Goal: Information Seeking & Learning: Learn about a topic

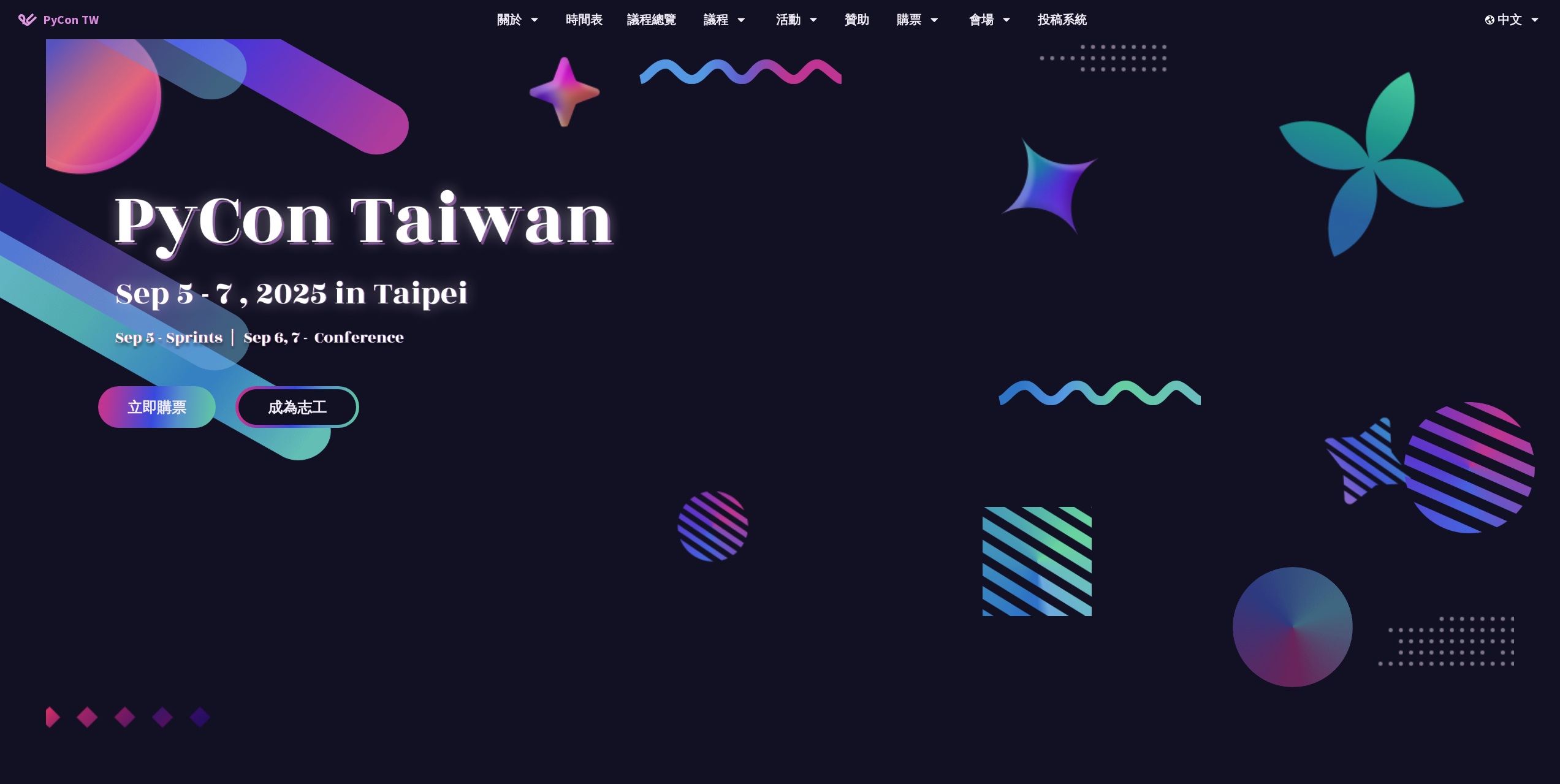
drag, startPoint x: 156, startPoint y: 233, endPoint x: 285, endPoint y: 312, distance: 151.3
click at [285, 312] on div at bounding box center [362, 242] width 529 height 214
drag, startPoint x: 364, startPoint y: 328, endPoint x: 219, endPoint y: 280, distance: 152.7
click at [221, 282] on div at bounding box center [362, 242] width 529 height 214
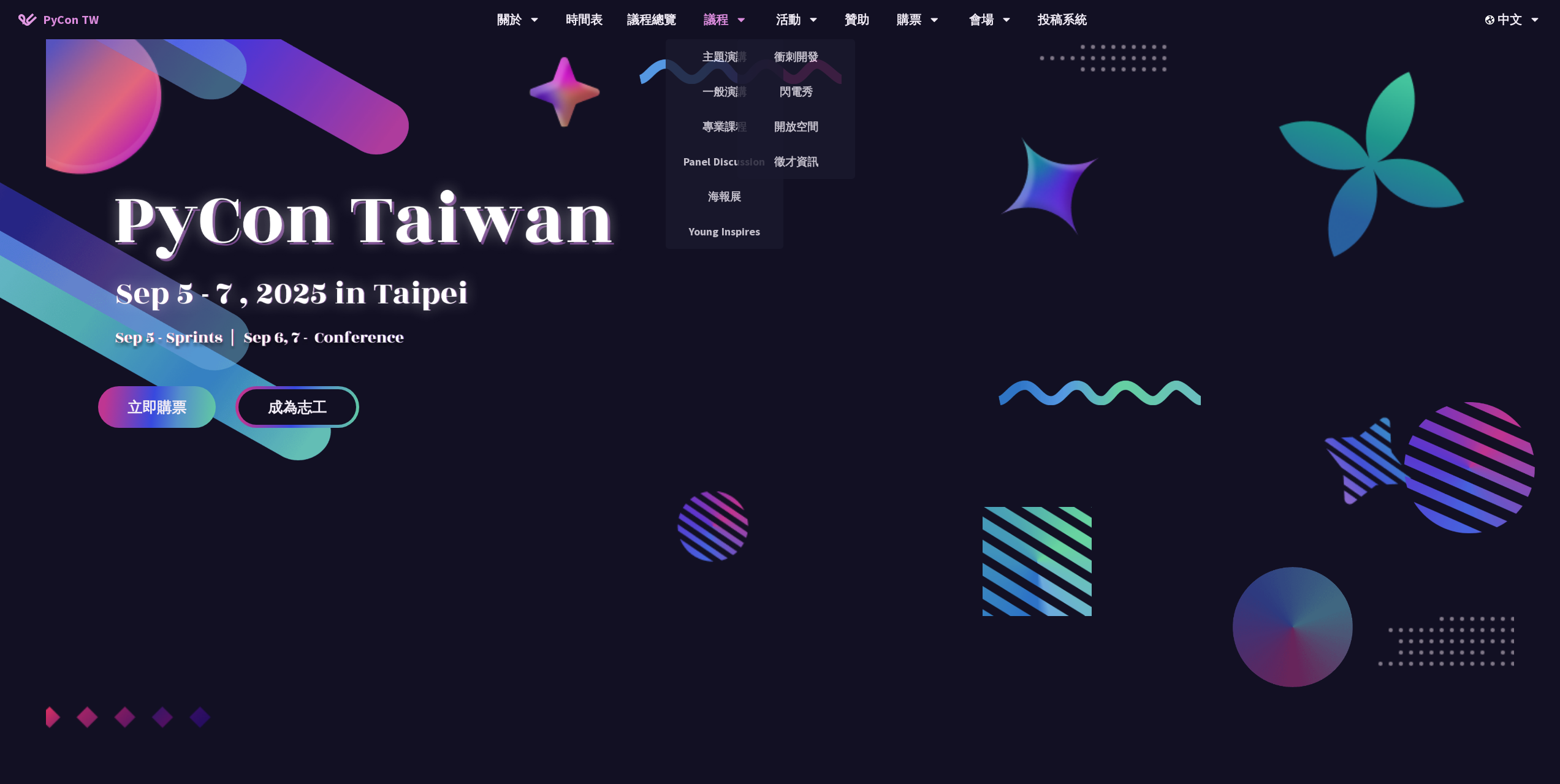
click at [717, 15] on div "議程" at bounding box center [724, 20] width 42 height 39
click at [723, 49] on link "主題演講" at bounding box center [724, 57] width 118 height 29
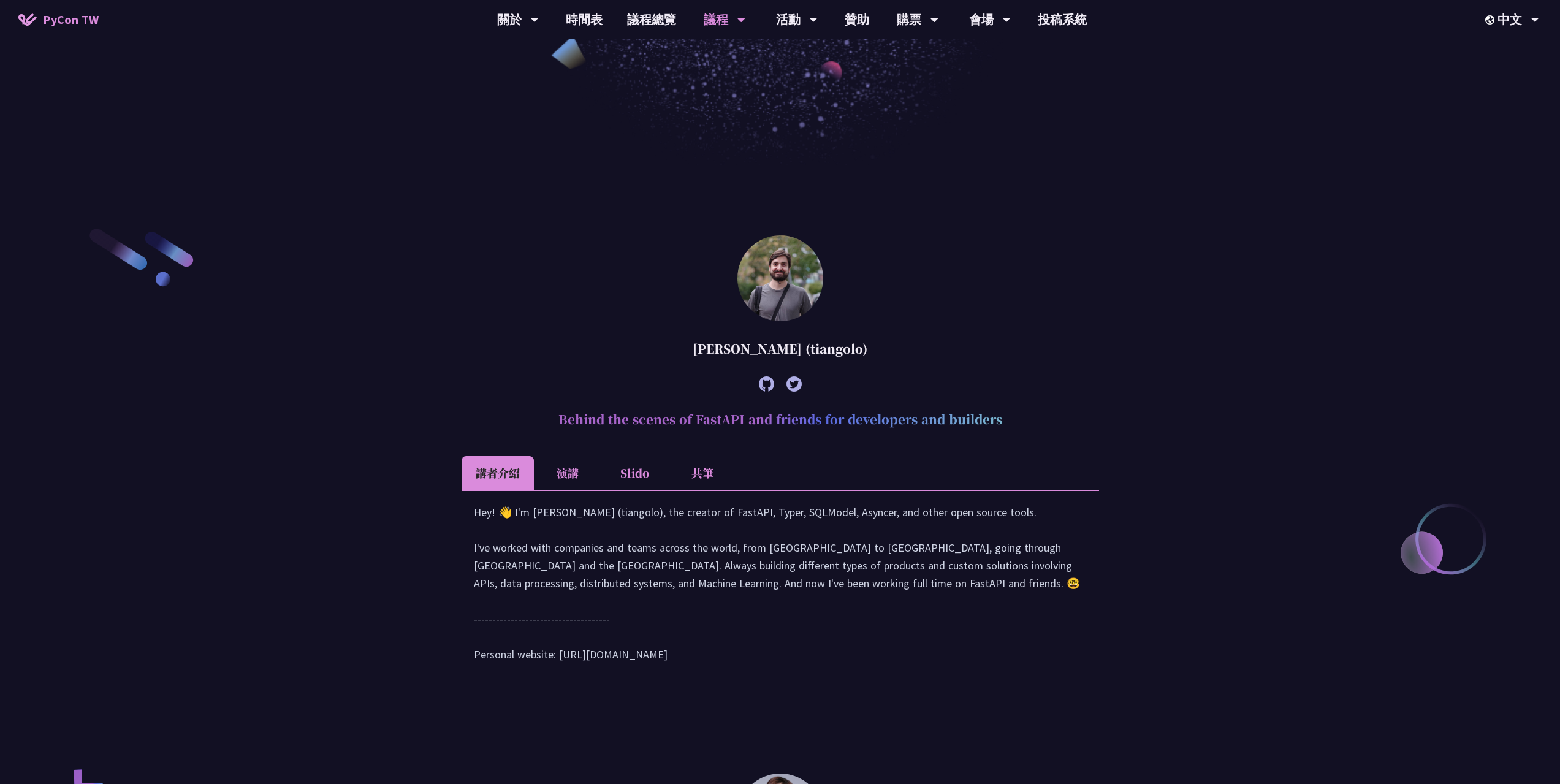
scroll to position [429, 0]
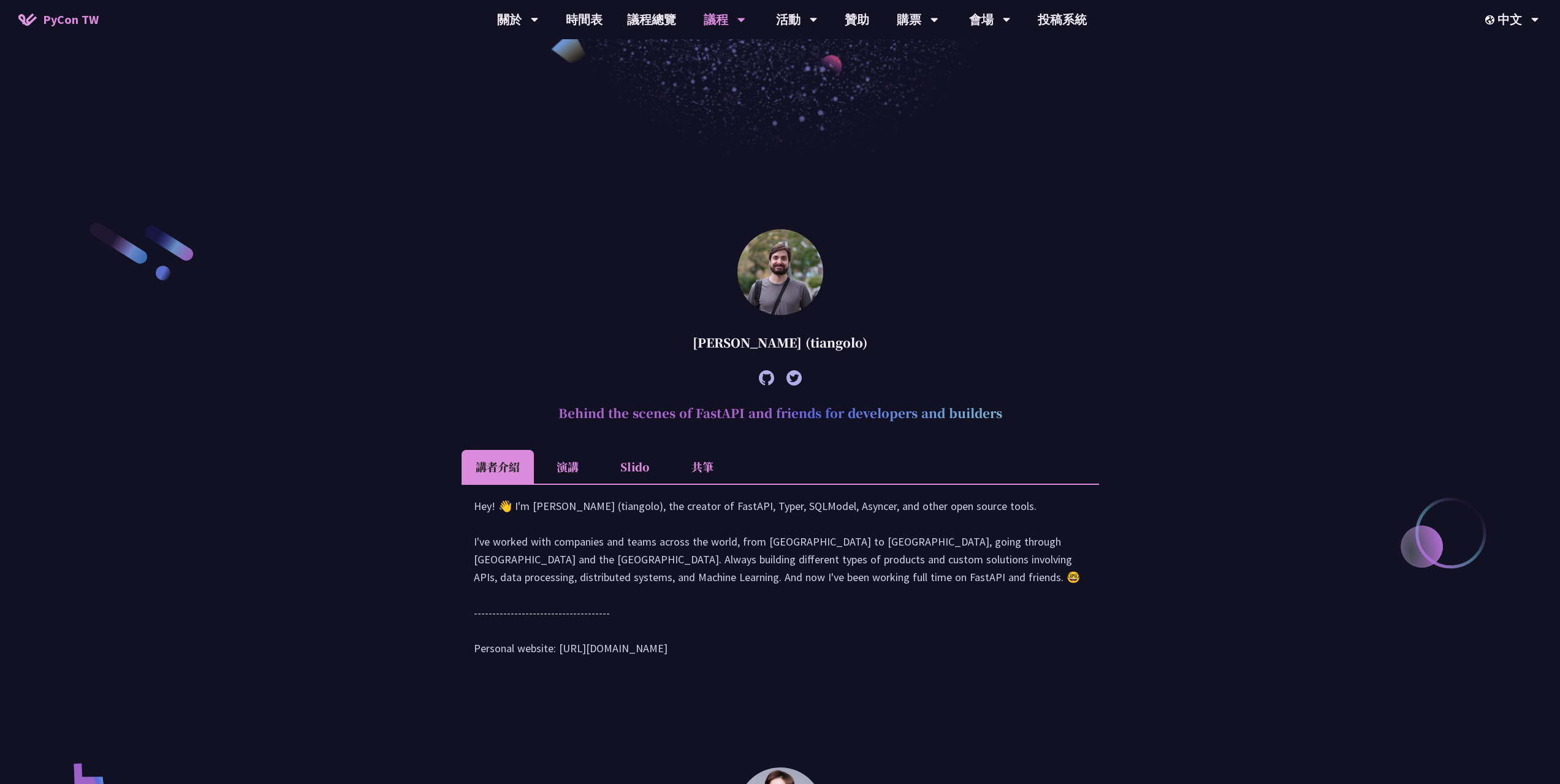
drag, startPoint x: 710, startPoint y: 340, endPoint x: 858, endPoint y: 347, distance: 148.2
click at [858, 347] on div "[PERSON_NAME] (tiangolo)" at bounding box center [780, 342] width 638 height 37
drag, startPoint x: 641, startPoint y: 418, endPoint x: 897, endPoint y: 417, distance: 256.0
click at [892, 419] on h2 "Behind the scenes of FastAPI and friends for developers and builders" at bounding box center [780, 413] width 638 height 37
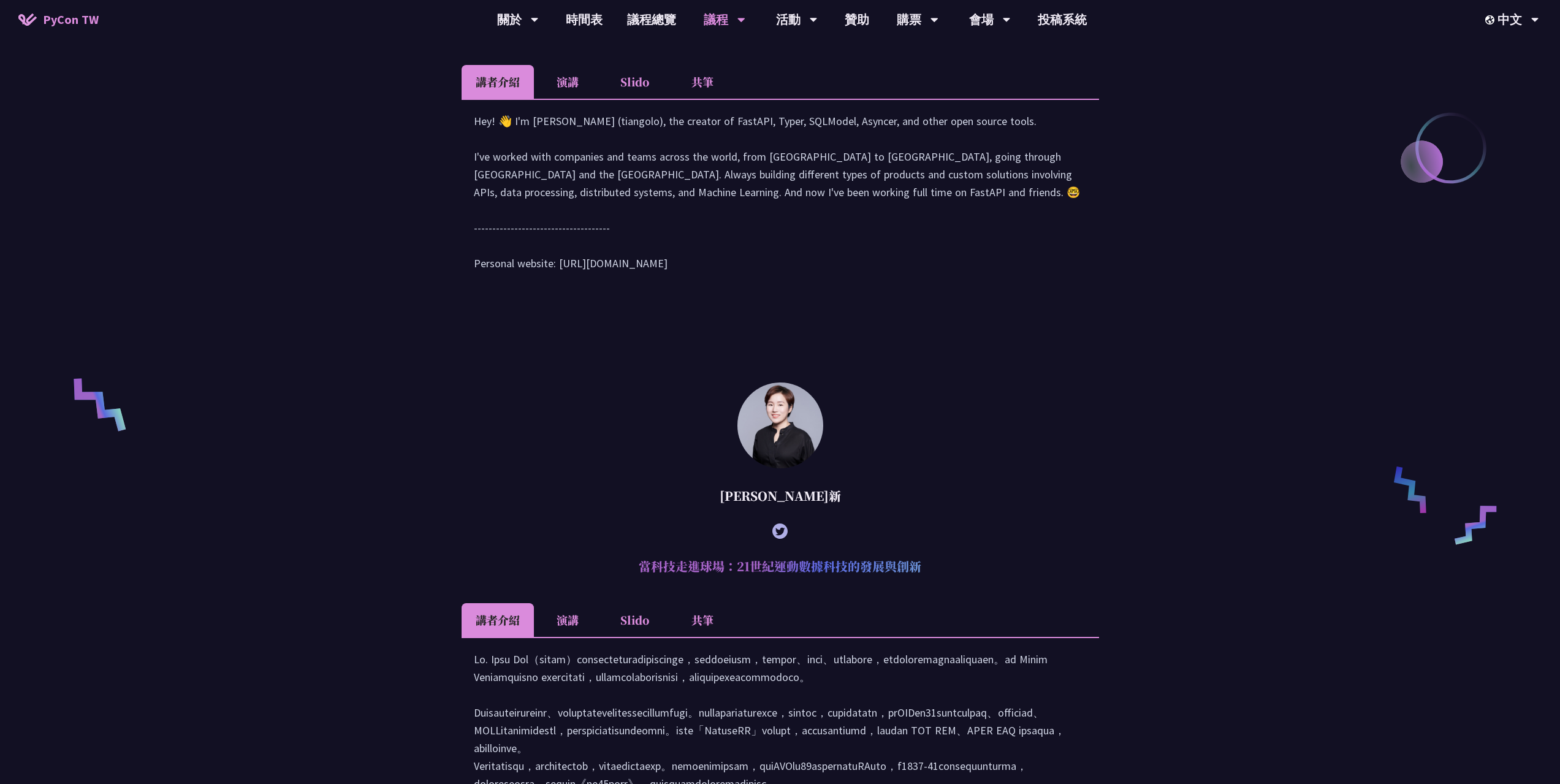
scroll to position [980, 0]
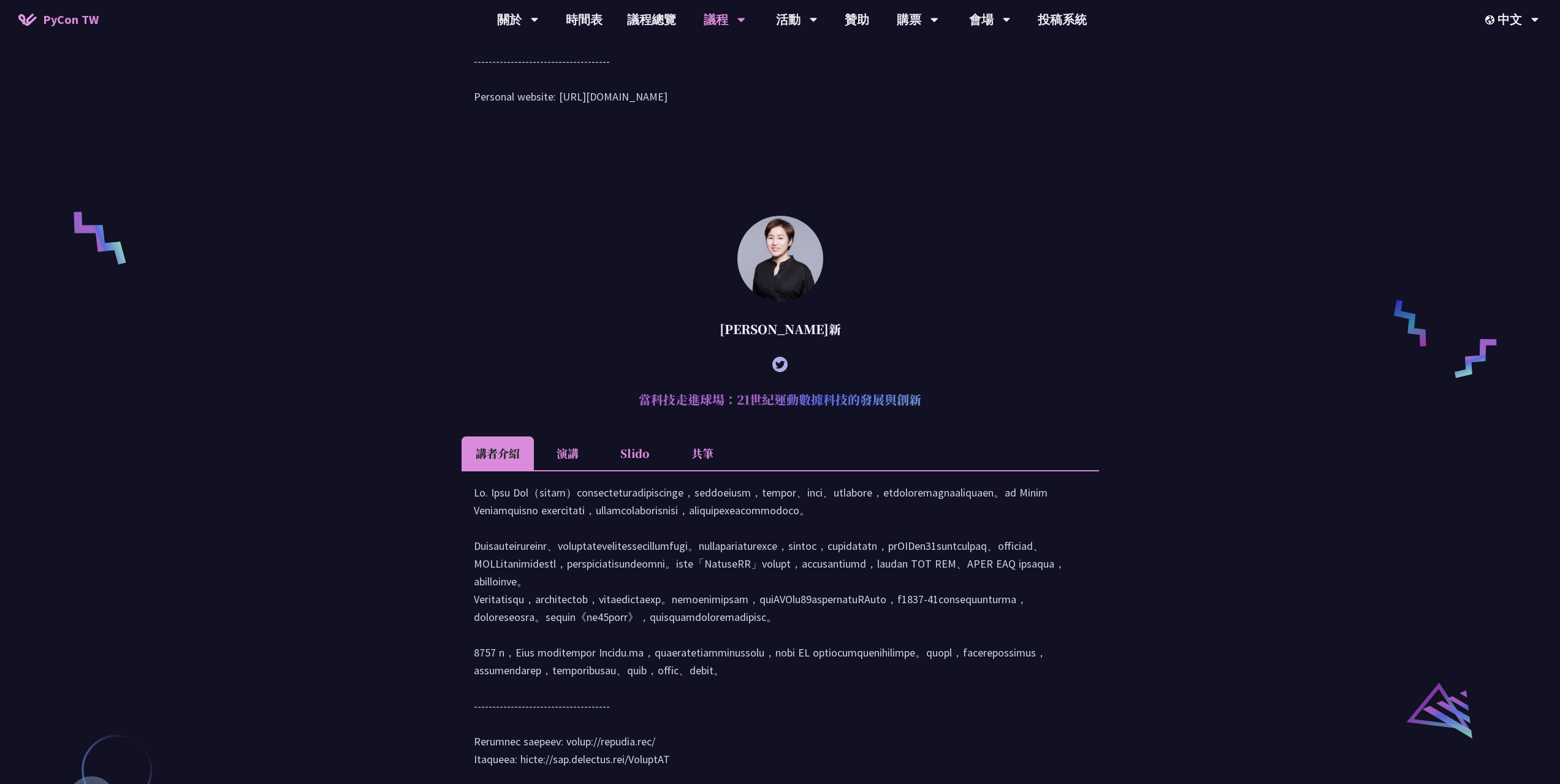
drag, startPoint x: 678, startPoint y: 406, endPoint x: 905, endPoint y: 407, distance: 227.0
click at [889, 409] on h2 "當科技走進球場：21世紀運動數據科技的發展與創新" at bounding box center [780, 399] width 638 height 37
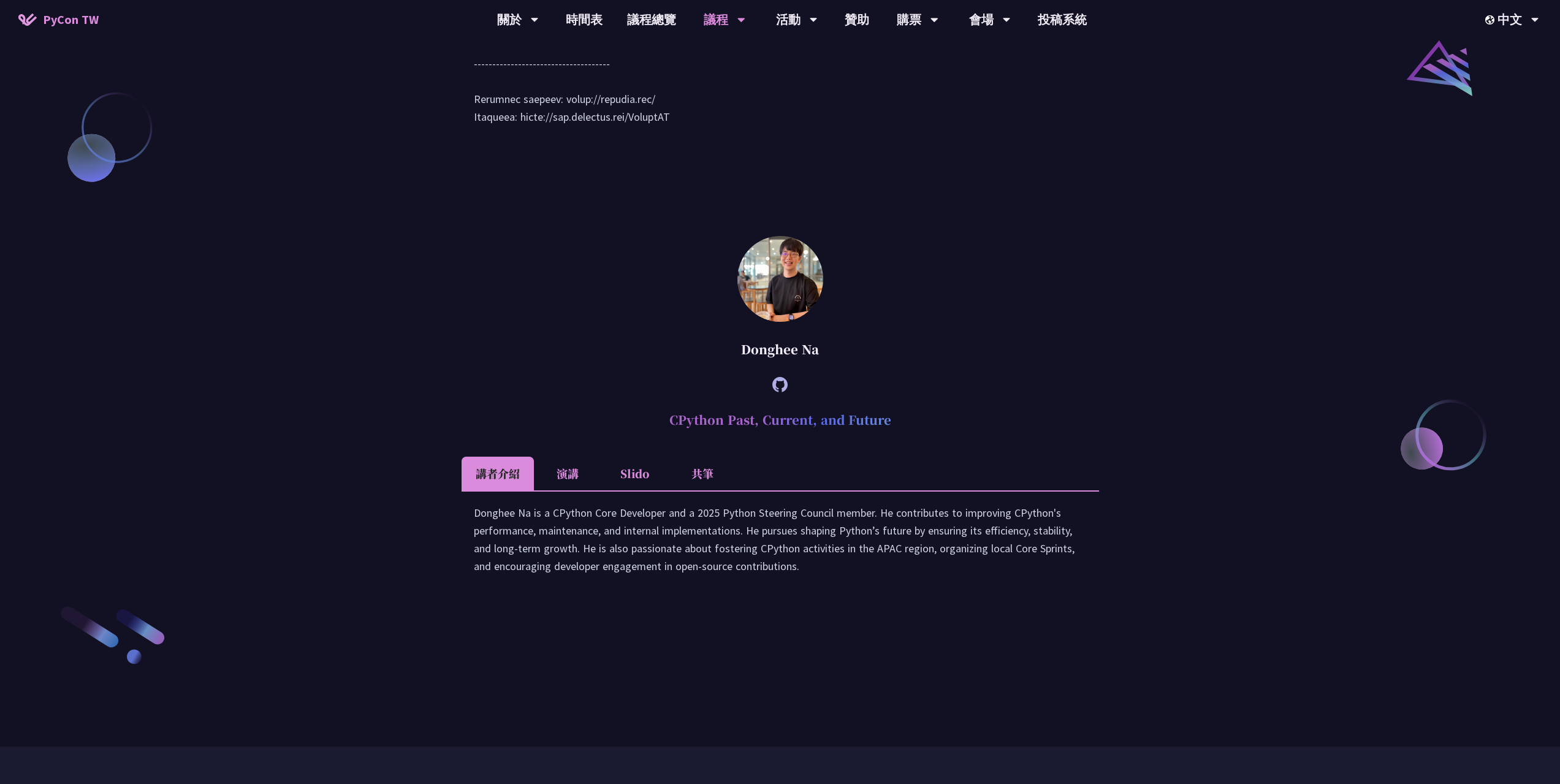
scroll to position [1716, 0]
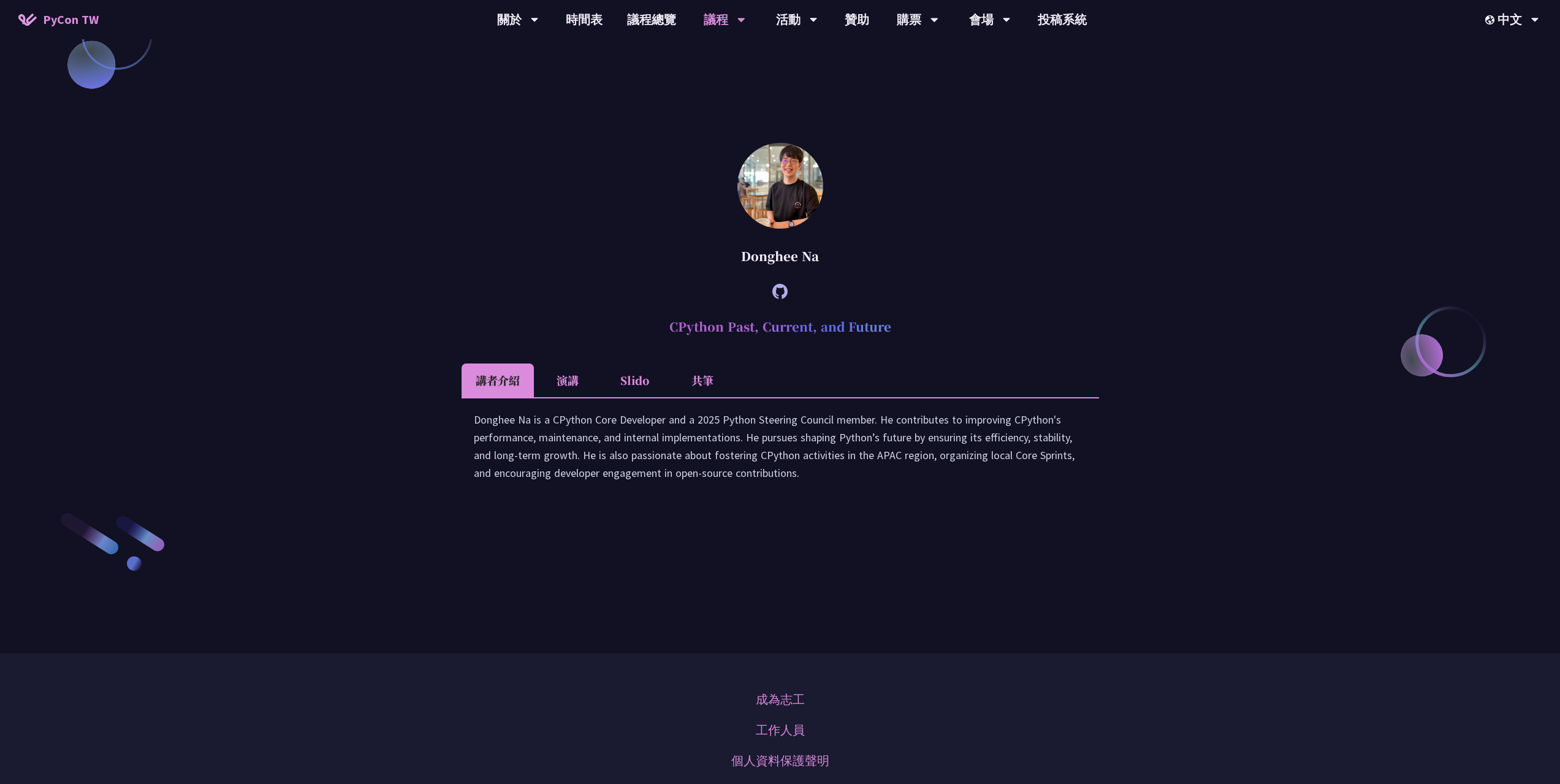
drag, startPoint x: 744, startPoint y: 431, endPoint x: 830, endPoint y: 431, distance: 86.0
click at [815, 345] on h2 "CPython Past, Current, and Future" at bounding box center [780, 326] width 638 height 37
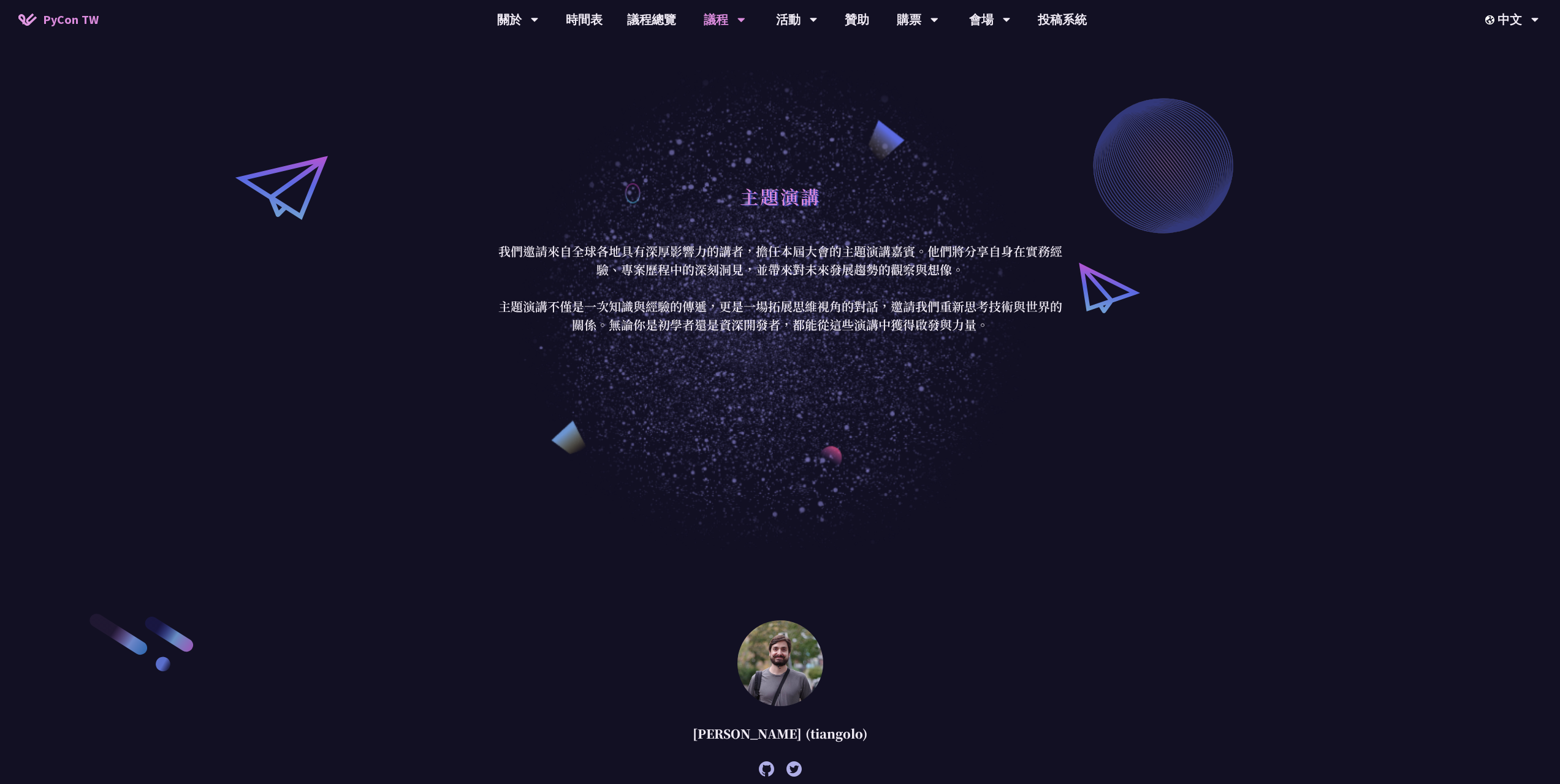
scroll to position [0, 0]
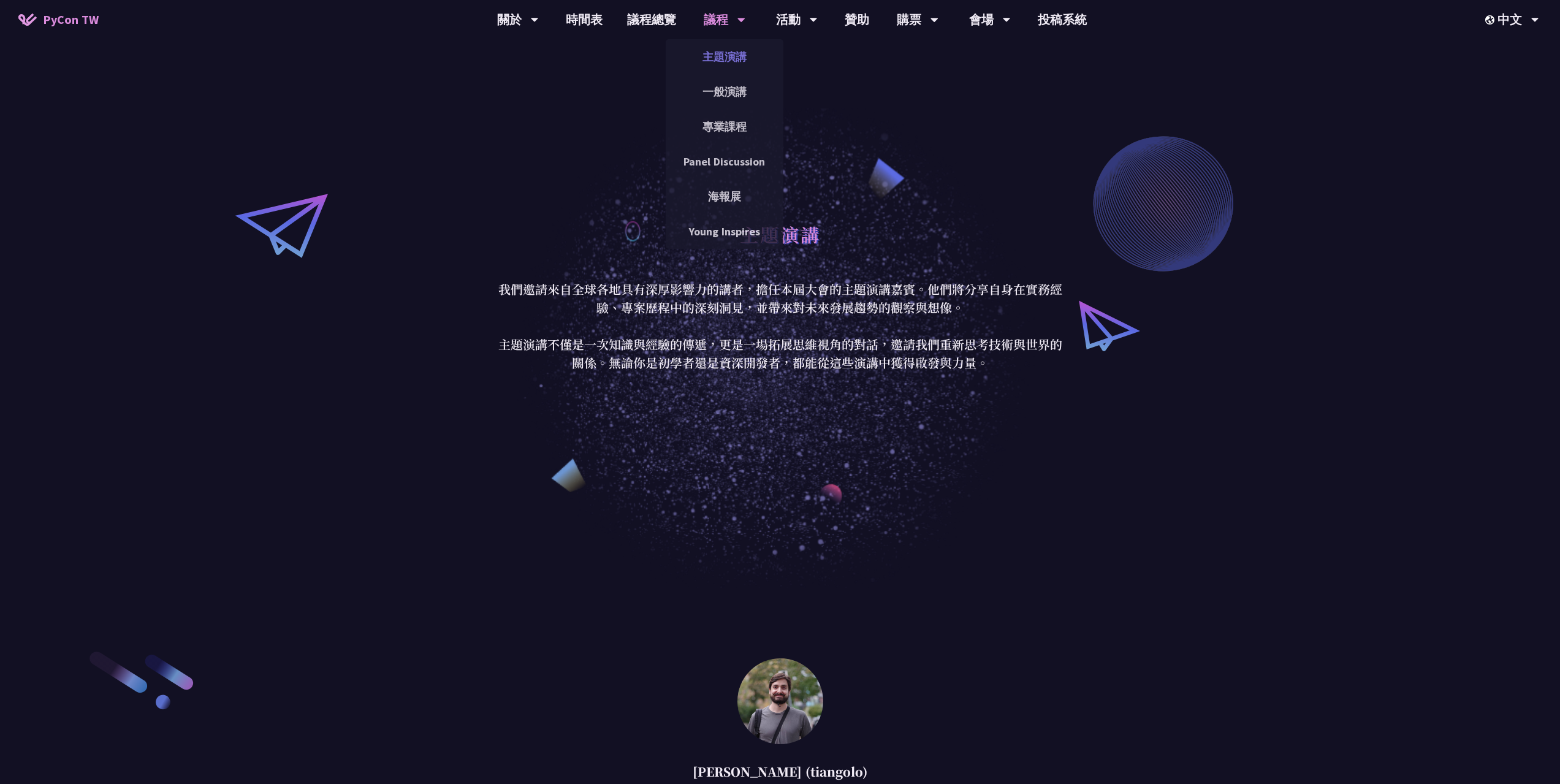
click at [734, 46] on link "主題演講" at bounding box center [724, 57] width 118 height 29
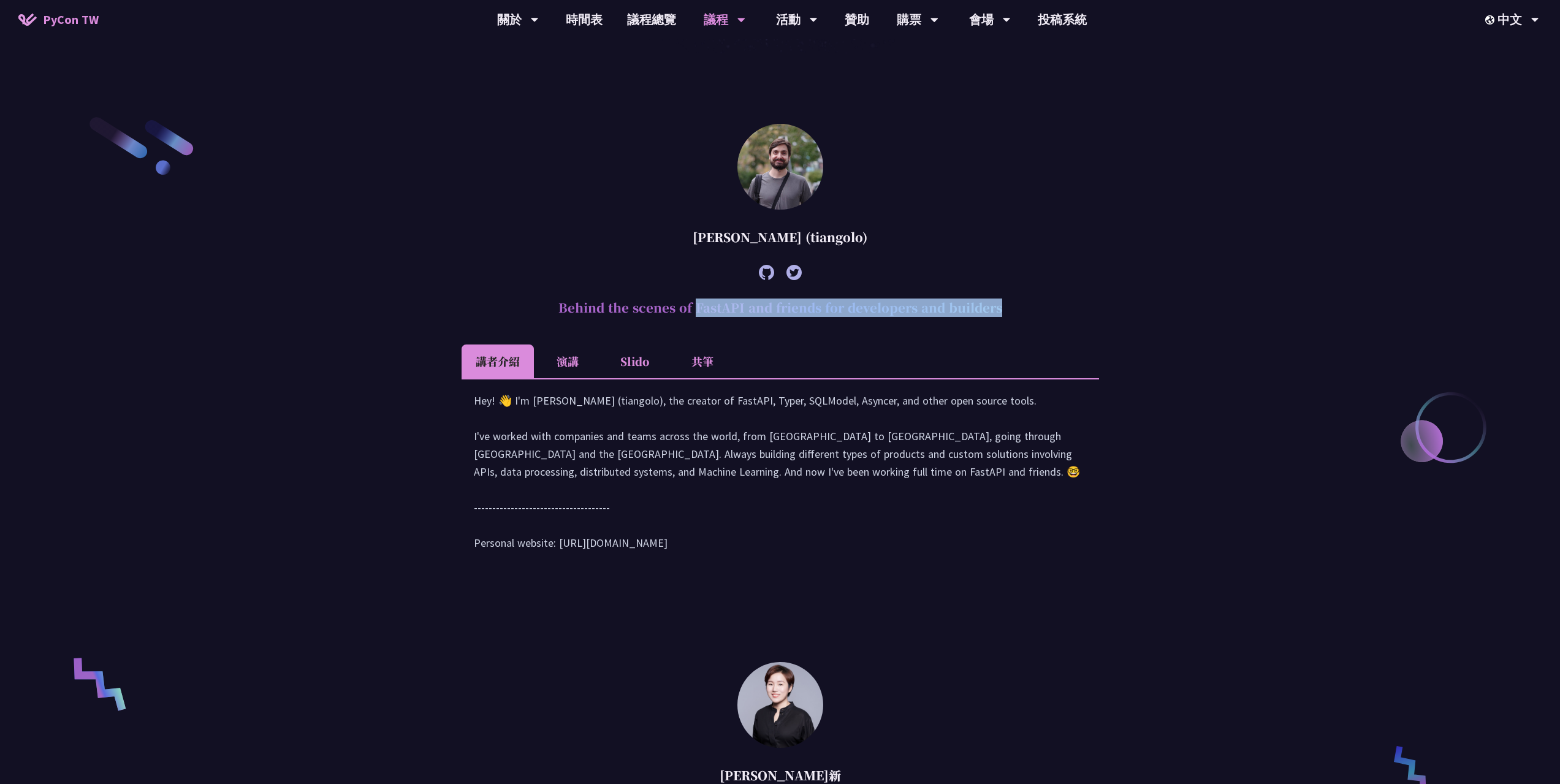
scroll to position [735, 0]
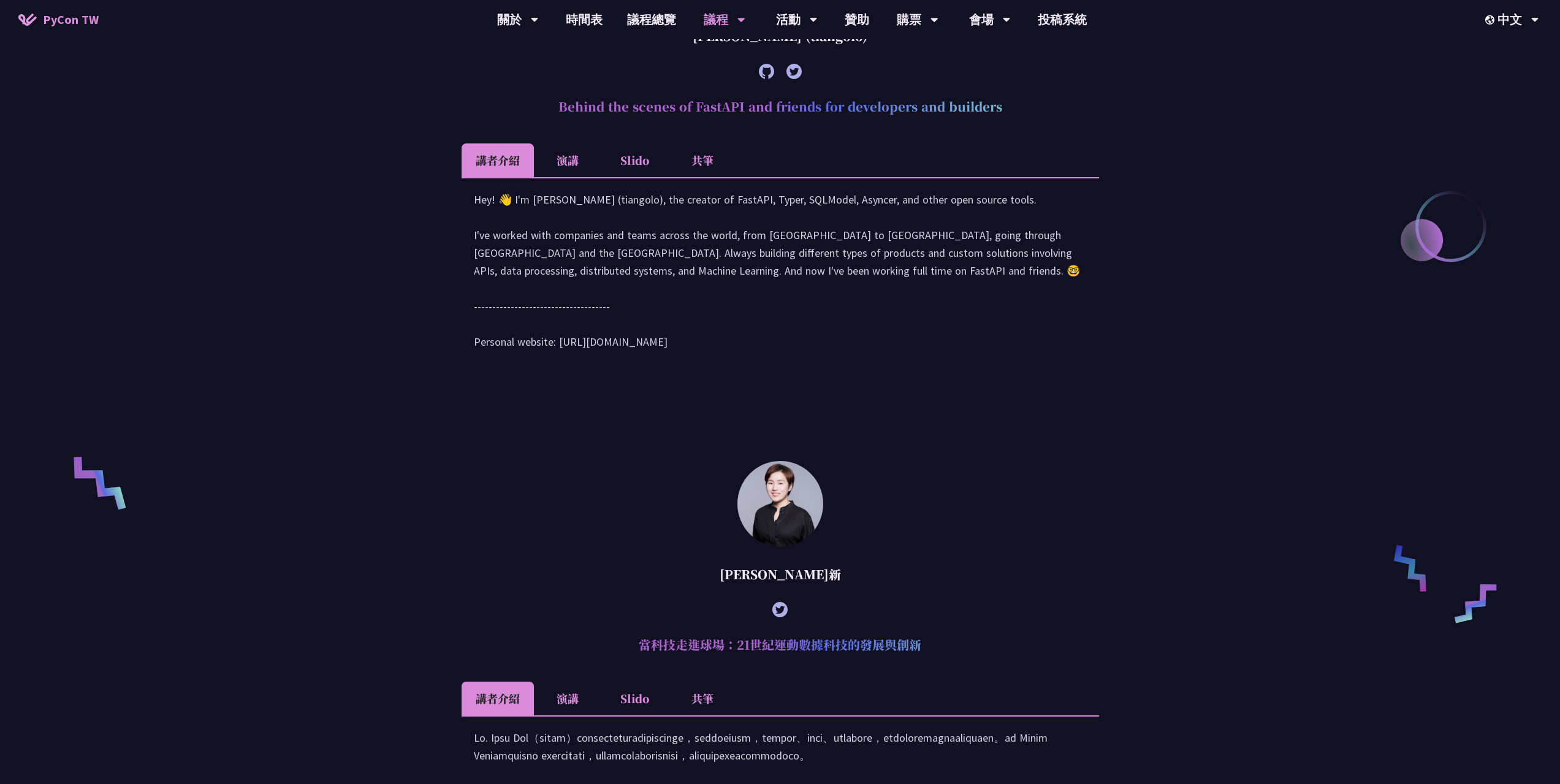
click at [582, 164] on li "演講" at bounding box center [567, 160] width 68 height 33
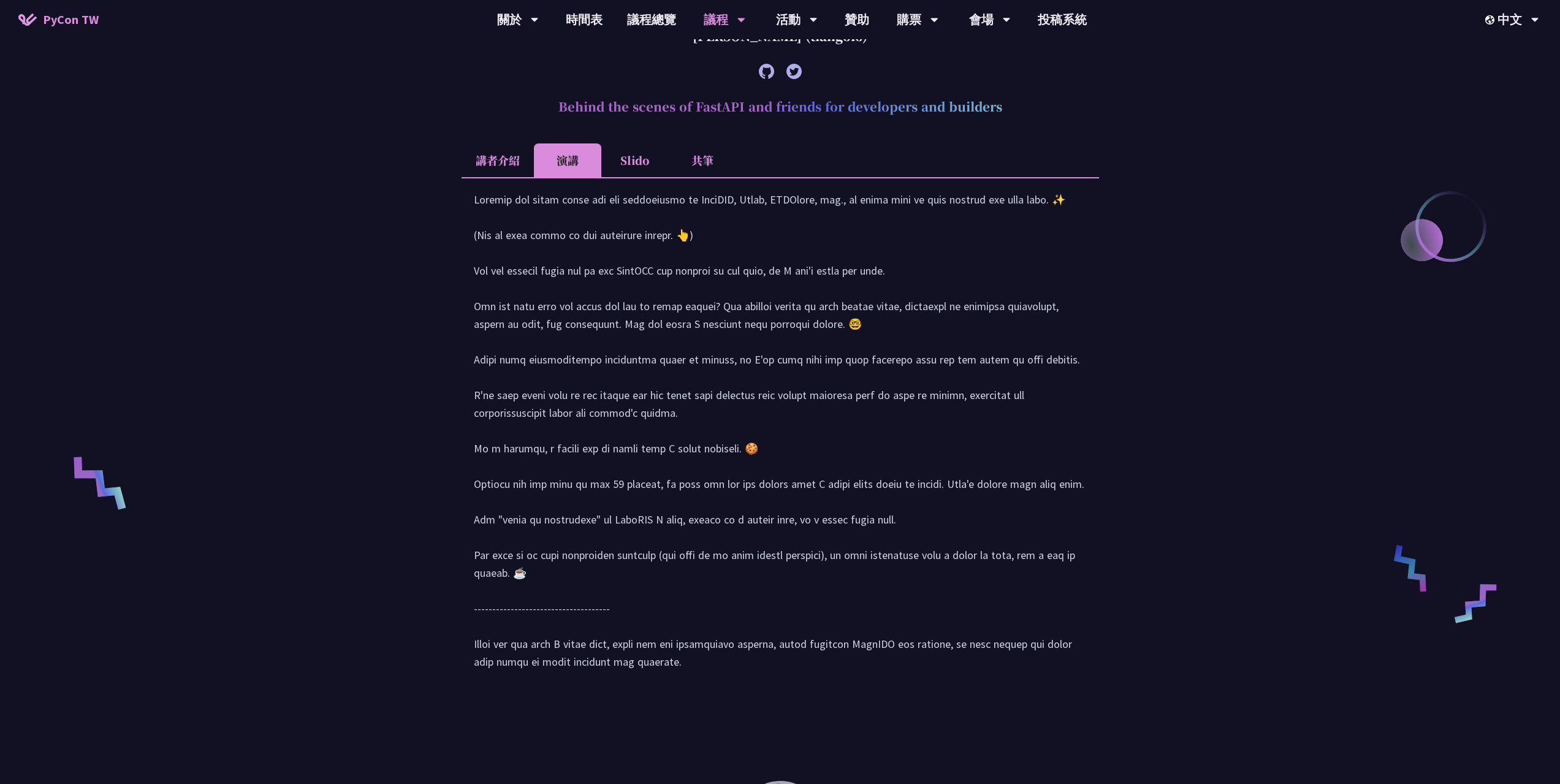
click at [637, 167] on li "Slido" at bounding box center [635, 160] width 68 height 33
